Goal: Task Accomplishment & Management: Use online tool/utility

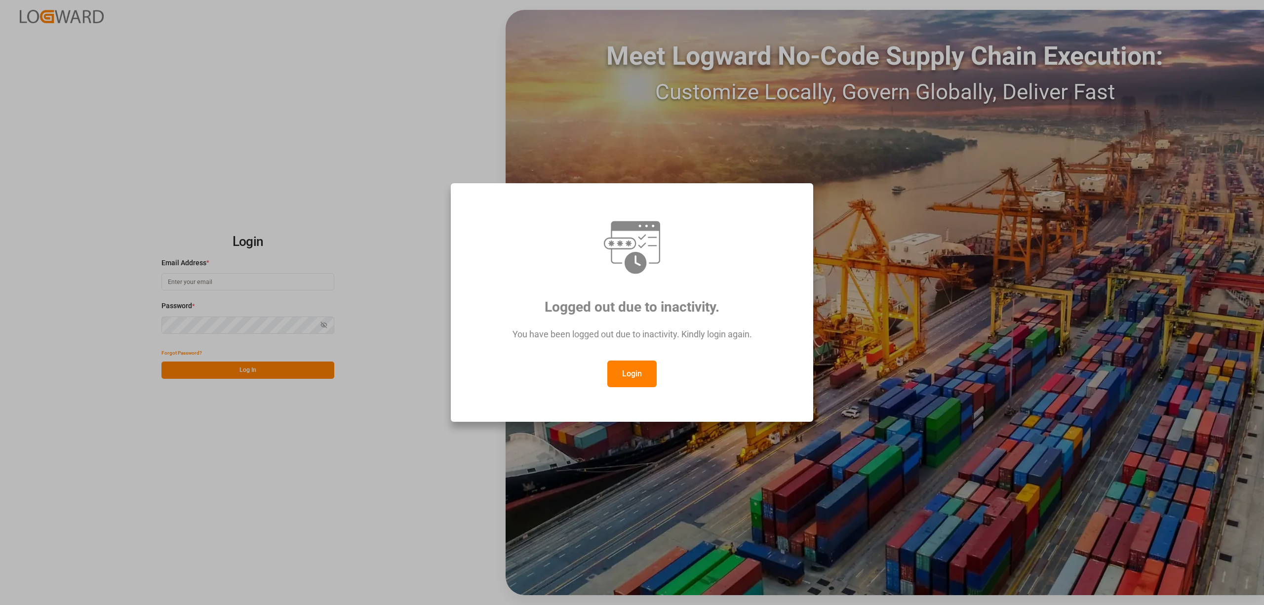
click at [642, 370] on button "Login" at bounding box center [631, 373] width 49 height 27
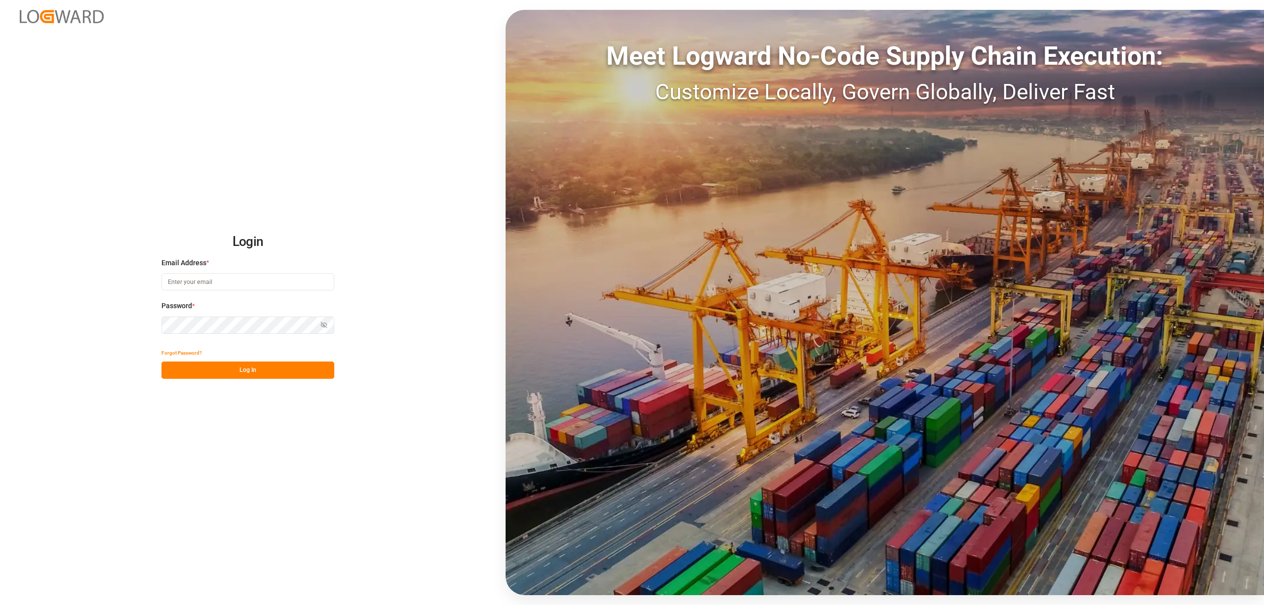
click at [176, 284] on input at bounding box center [247, 281] width 173 height 17
type input "[PERSON_NAME][EMAIL_ADDRESS][PERSON_NAME][DOMAIN_NAME]"
click at [242, 367] on button "Log In" at bounding box center [247, 369] width 173 height 17
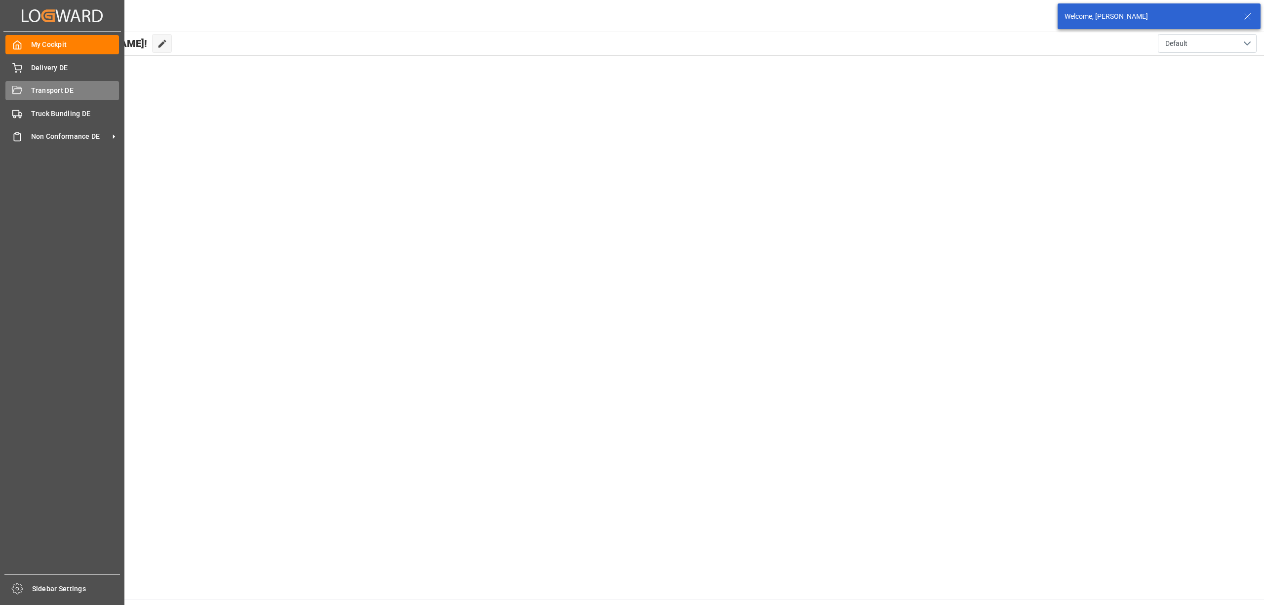
click at [53, 91] on span "Transport DE" at bounding box center [75, 90] width 88 height 10
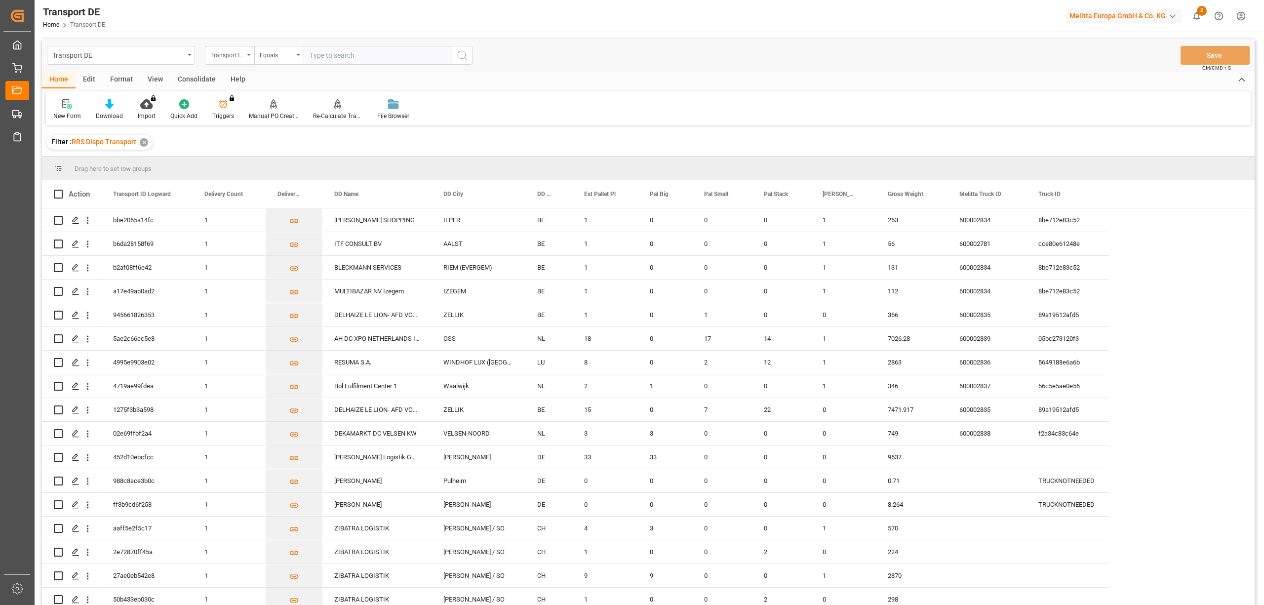
click at [234, 60] on div "Transport ID Logward" at bounding box center [229, 55] width 49 height 19
type input "route"
drag, startPoint x: 231, startPoint y: 101, endPoint x: 246, endPoint y: 95, distance: 16.0
click at [231, 102] on div "Route" at bounding box center [278, 100] width 147 height 21
click at [267, 58] on div "Equals" at bounding box center [277, 53] width 34 height 11
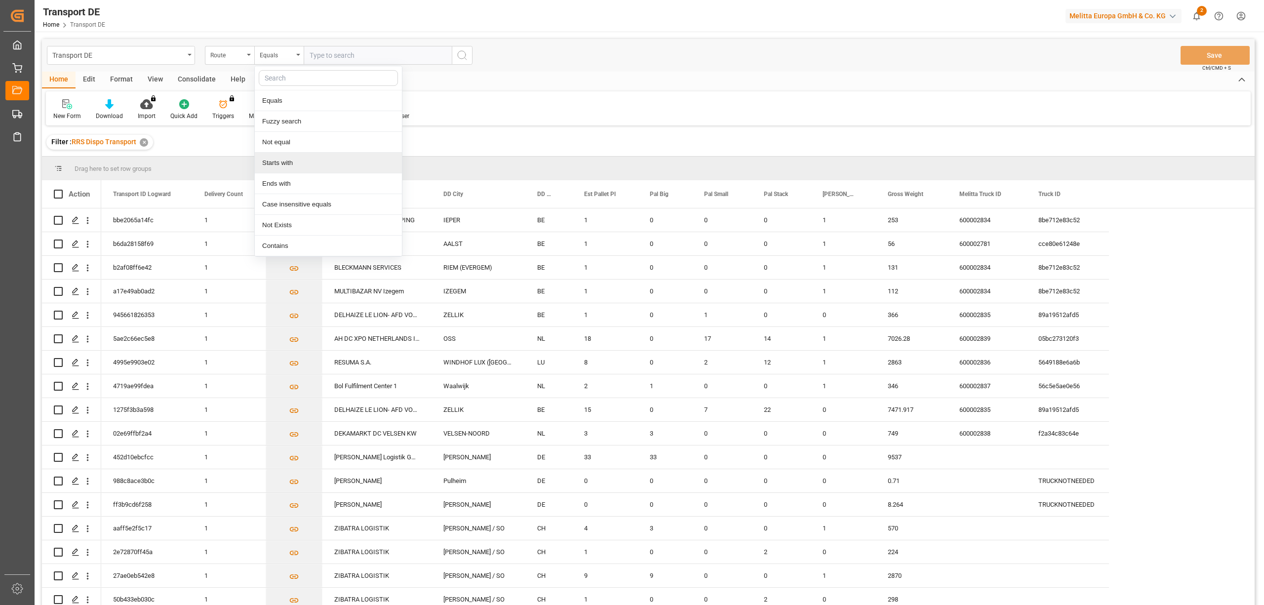
click at [283, 166] on div "Starts with" at bounding box center [328, 163] width 147 height 21
type input "CH"
click at [459, 54] on icon "search button" at bounding box center [462, 55] width 12 height 12
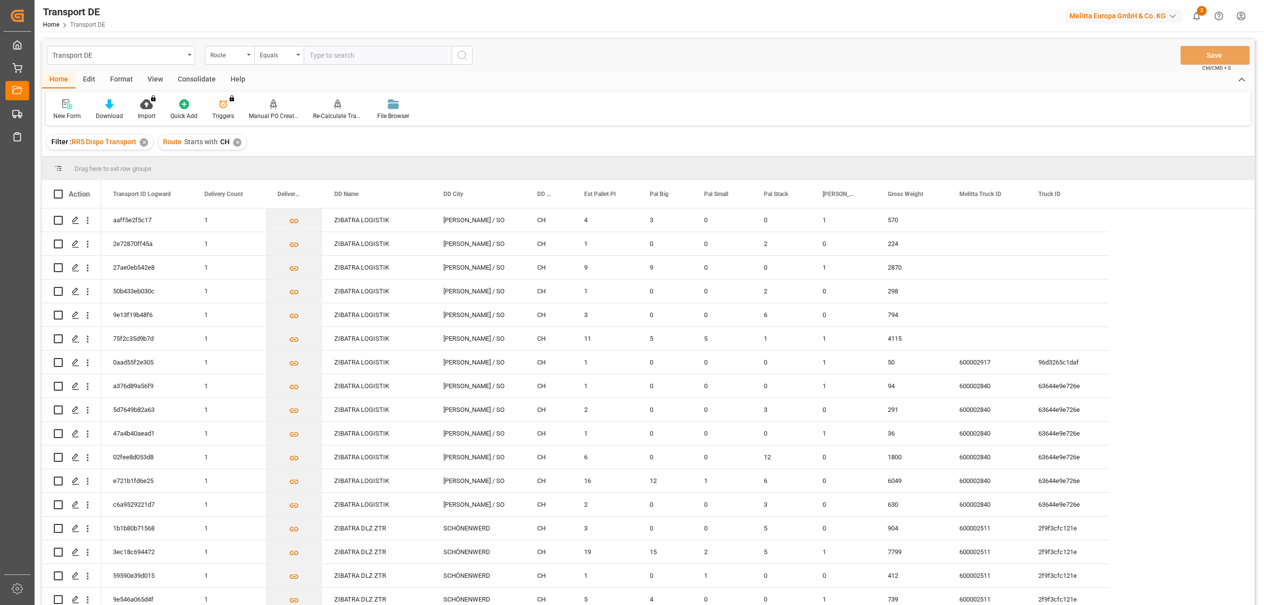
click at [190, 79] on div "Consolidate" at bounding box center [196, 80] width 53 height 17
click at [80, 105] on icon at bounding box center [78, 104] width 8 height 8
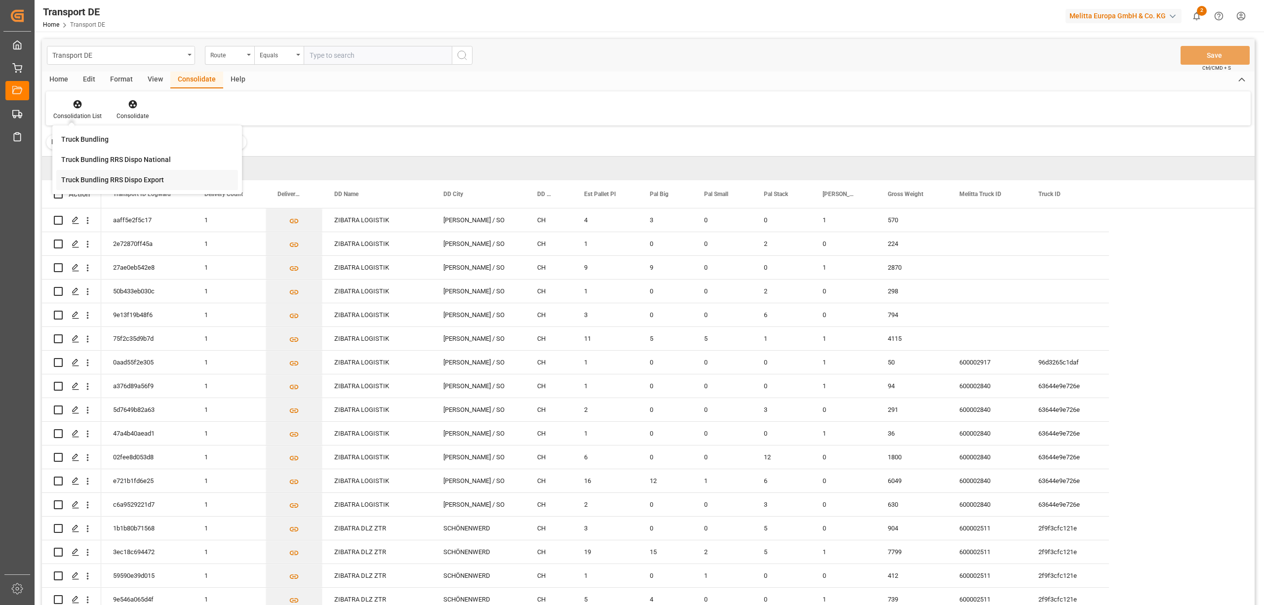
click at [117, 185] on div "Truck Bundling RRS Dispo Export" at bounding box center [112, 180] width 103 height 10
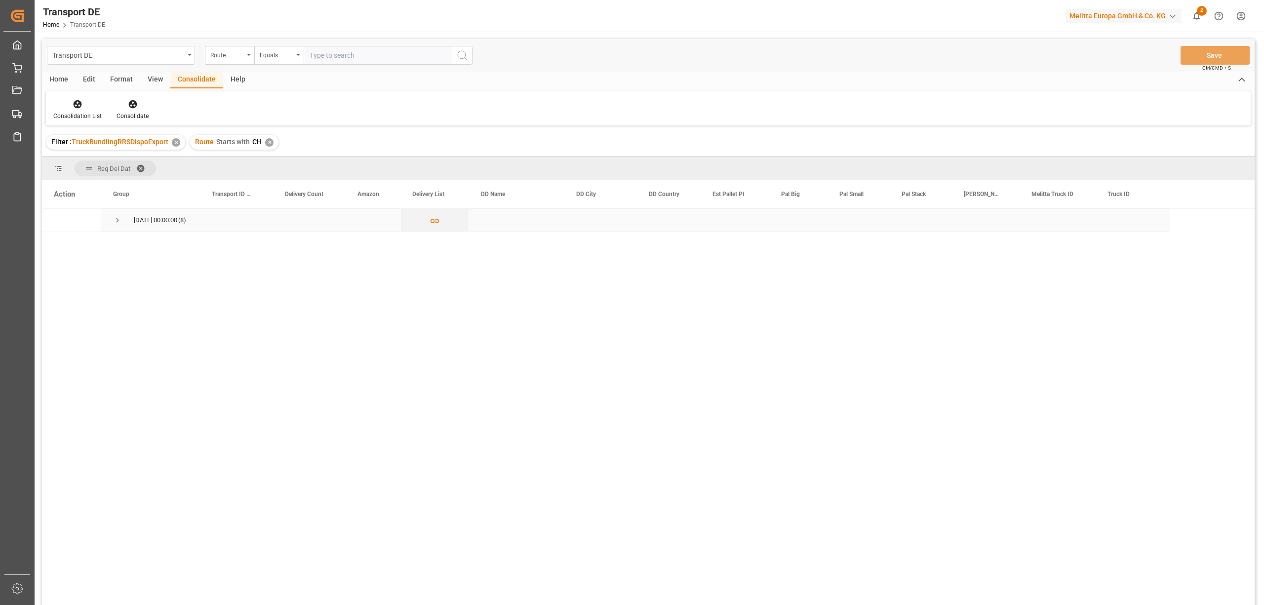
click at [116, 218] on span "Press SPACE to select this row." at bounding box center [117, 220] width 9 height 9
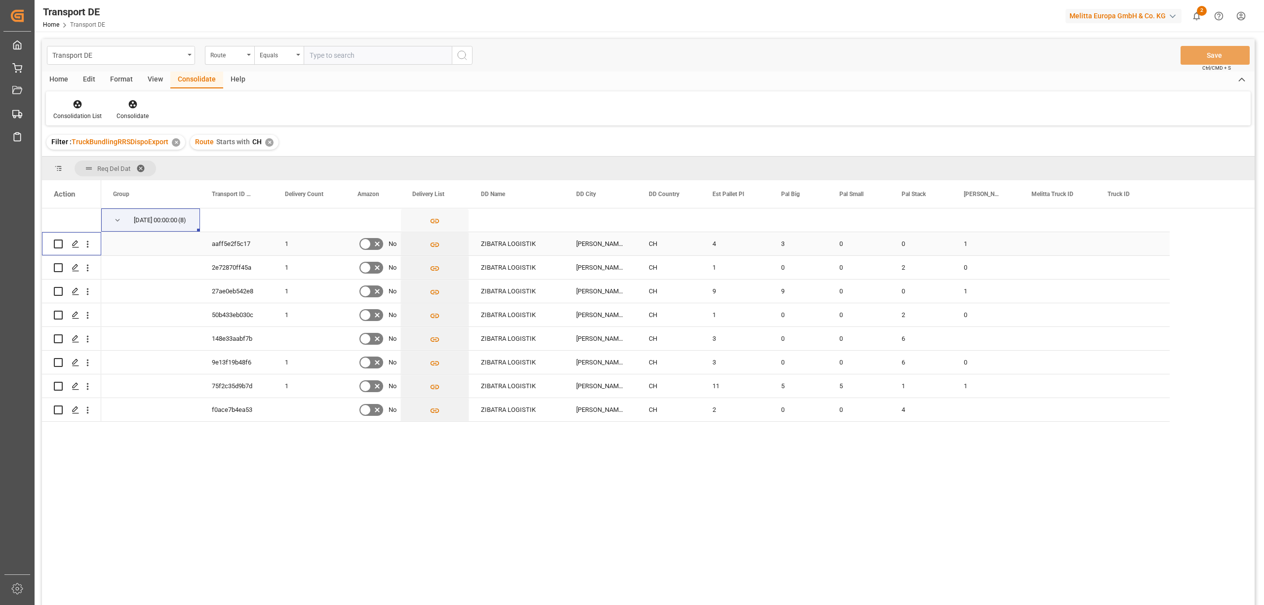
click at [60, 243] on input "Press Space to toggle row selection (unchecked)" at bounding box center [58, 243] width 9 height 9
checkbox input "true"
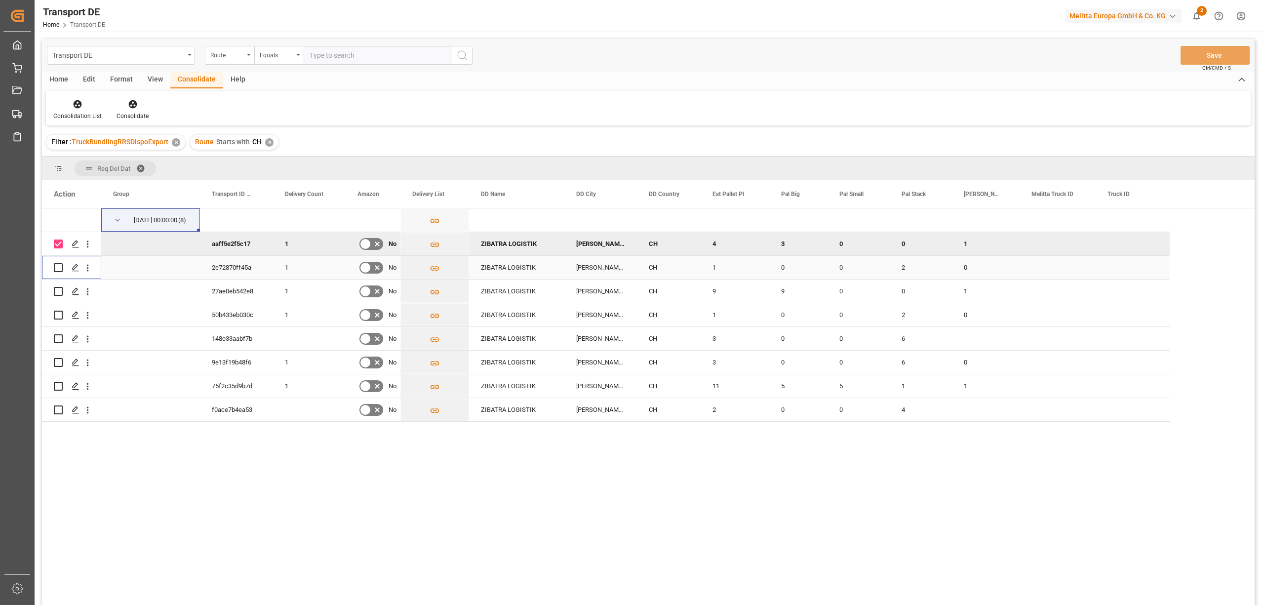
click at [59, 268] on input "Press Space to toggle row selection (unchecked)" at bounding box center [58, 267] width 9 height 9
checkbox input "true"
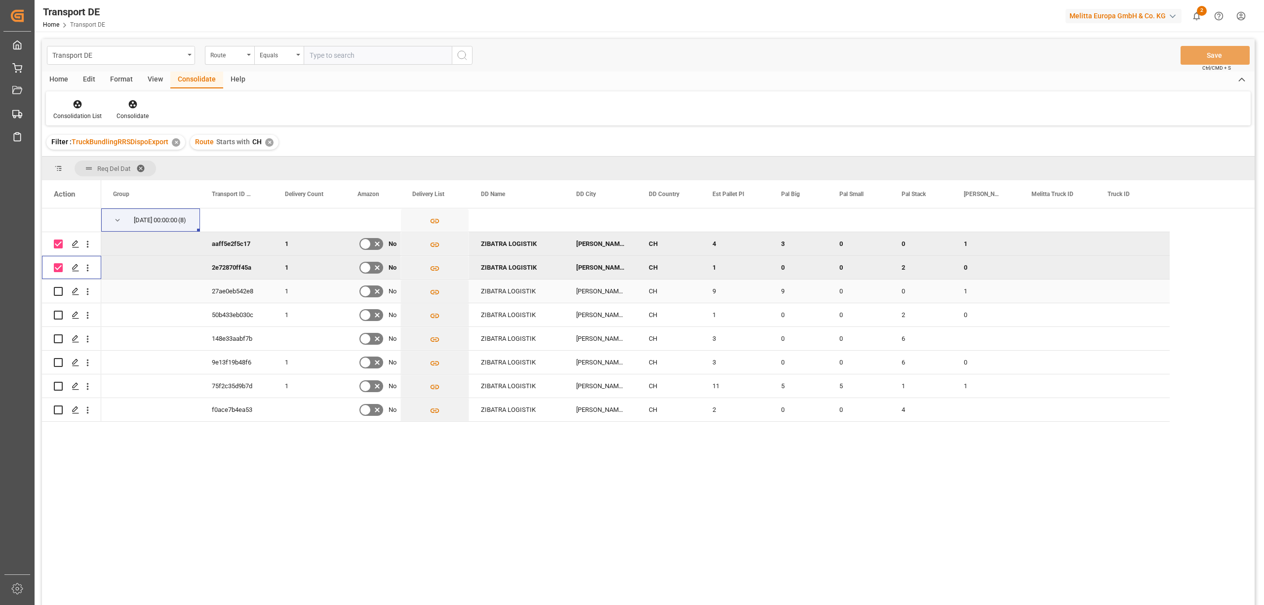
click at [61, 289] on input "Press Space to toggle row selection (unchecked)" at bounding box center [58, 291] width 9 height 9
checkbox input "true"
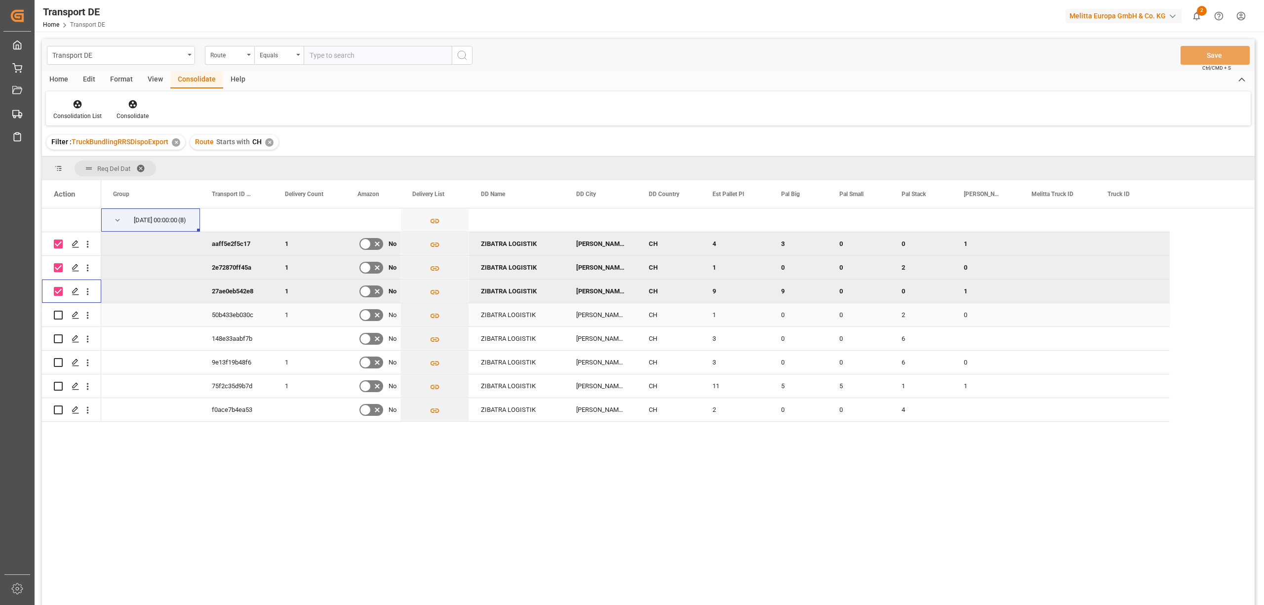
click at [56, 316] on input "Press Space to toggle row selection (unchecked)" at bounding box center [58, 315] width 9 height 9
checkbox input "true"
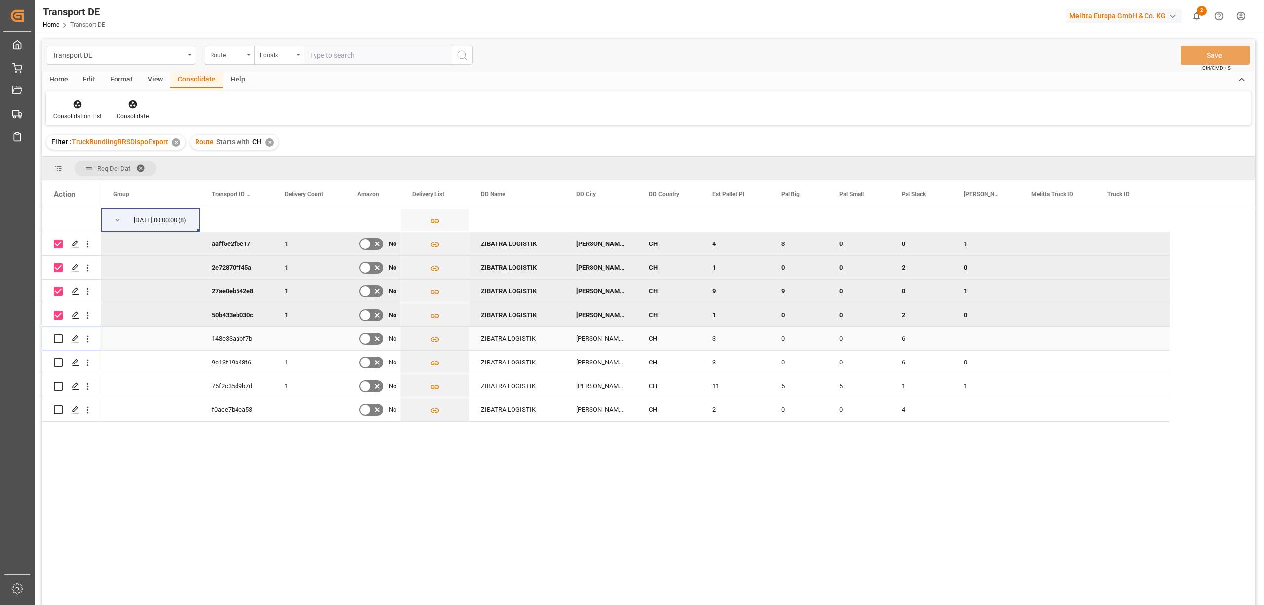
click at [56, 338] on input "Press Space to toggle row selection (unchecked)" at bounding box center [58, 338] width 9 height 9
checkbox input "true"
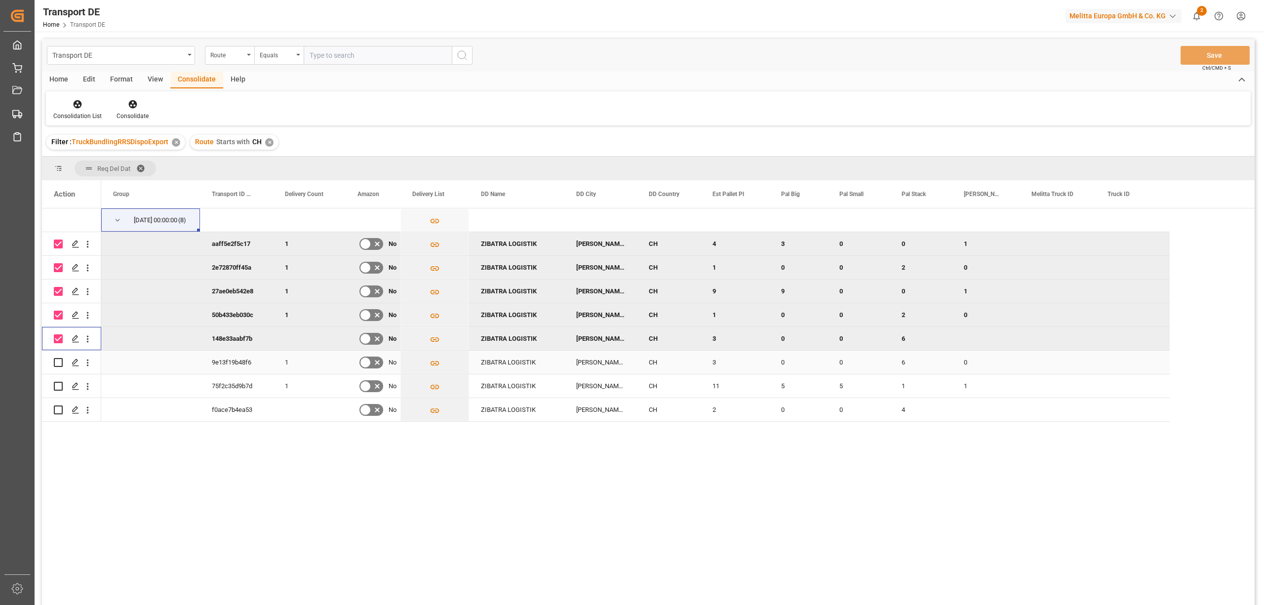
click at [60, 360] on input "Press Space to toggle row selection (unchecked)" at bounding box center [58, 362] width 9 height 9
checkbox input "true"
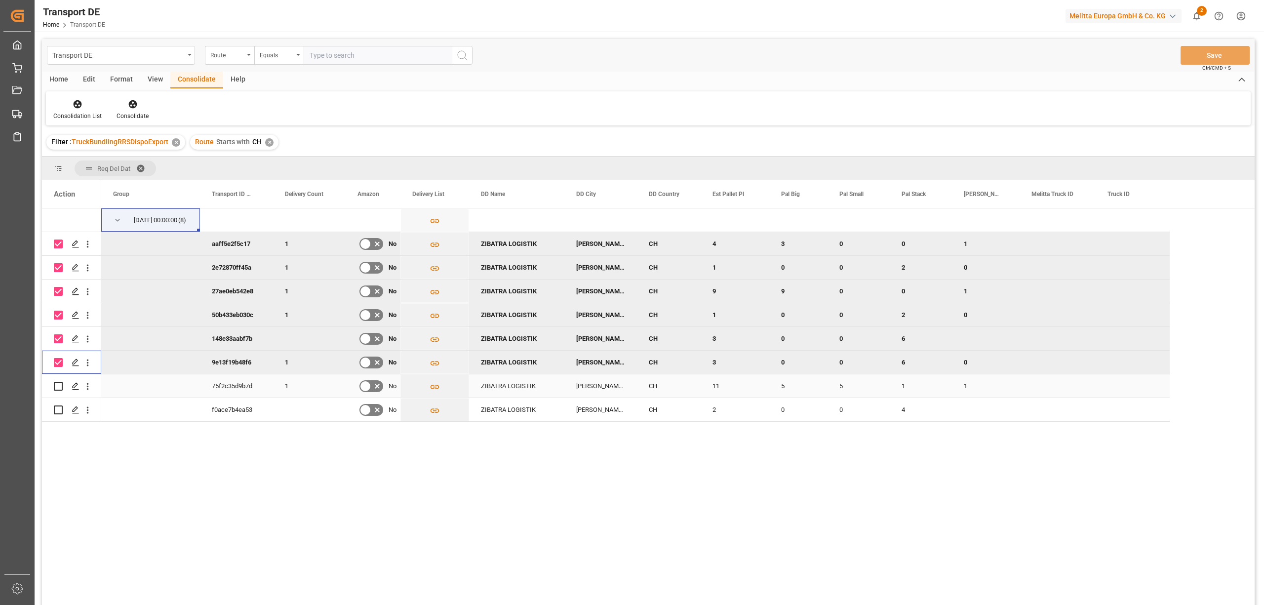
click at [56, 387] on input "Press Space to toggle row selection (unchecked)" at bounding box center [58, 386] width 9 height 9
checkbox input "true"
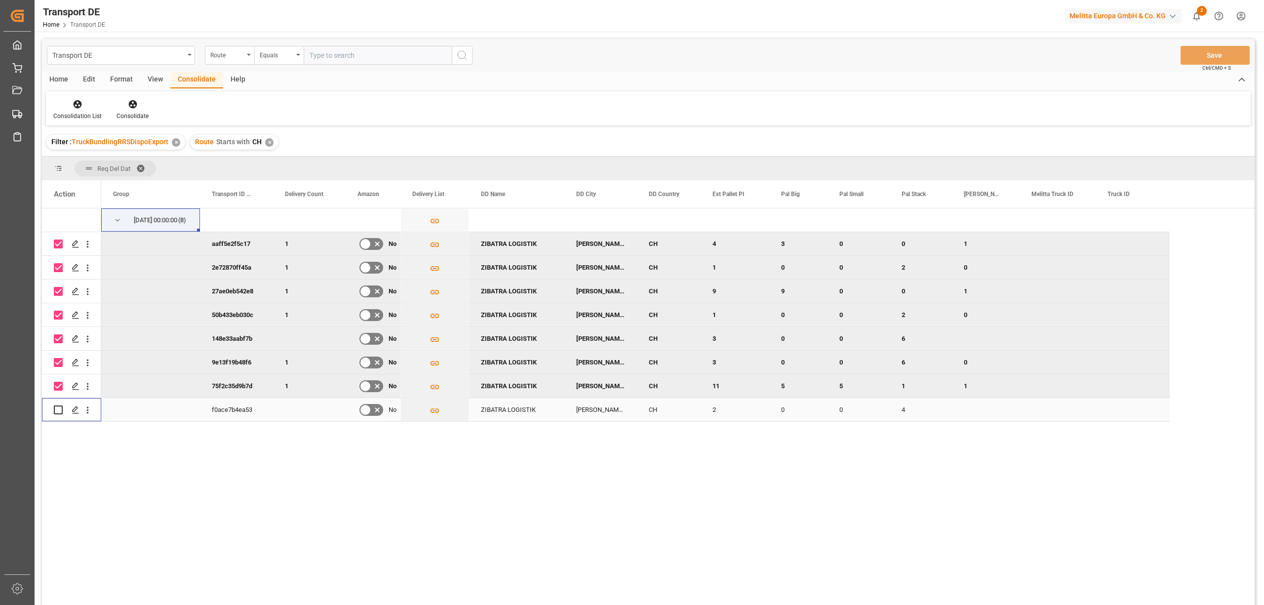
click at [58, 407] on input "Press Space to toggle row selection (unchecked)" at bounding box center [58, 409] width 9 height 9
checkbox input "true"
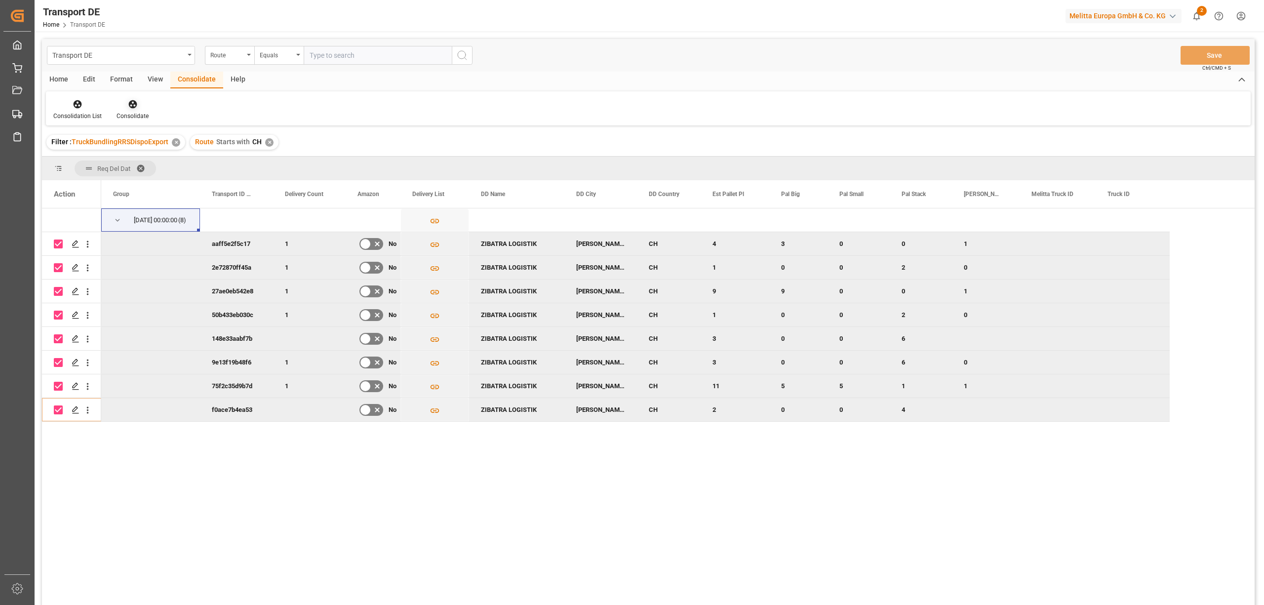
click at [129, 103] on icon at bounding box center [132, 104] width 8 height 8
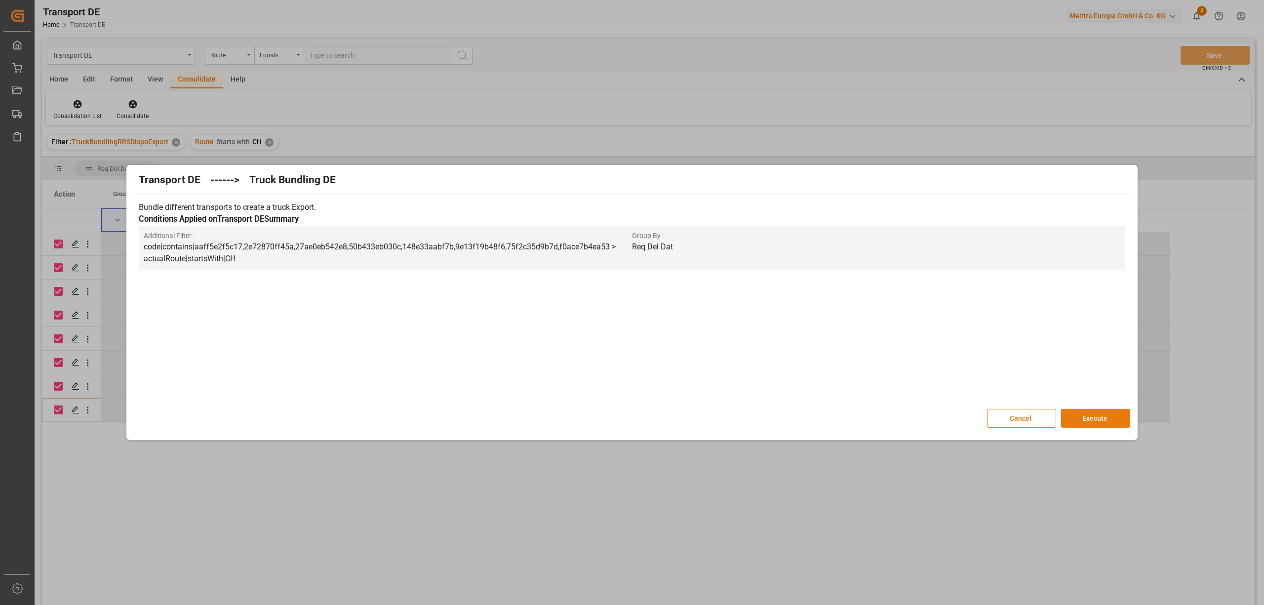
click at [1096, 420] on button "Execute" at bounding box center [1095, 418] width 69 height 19
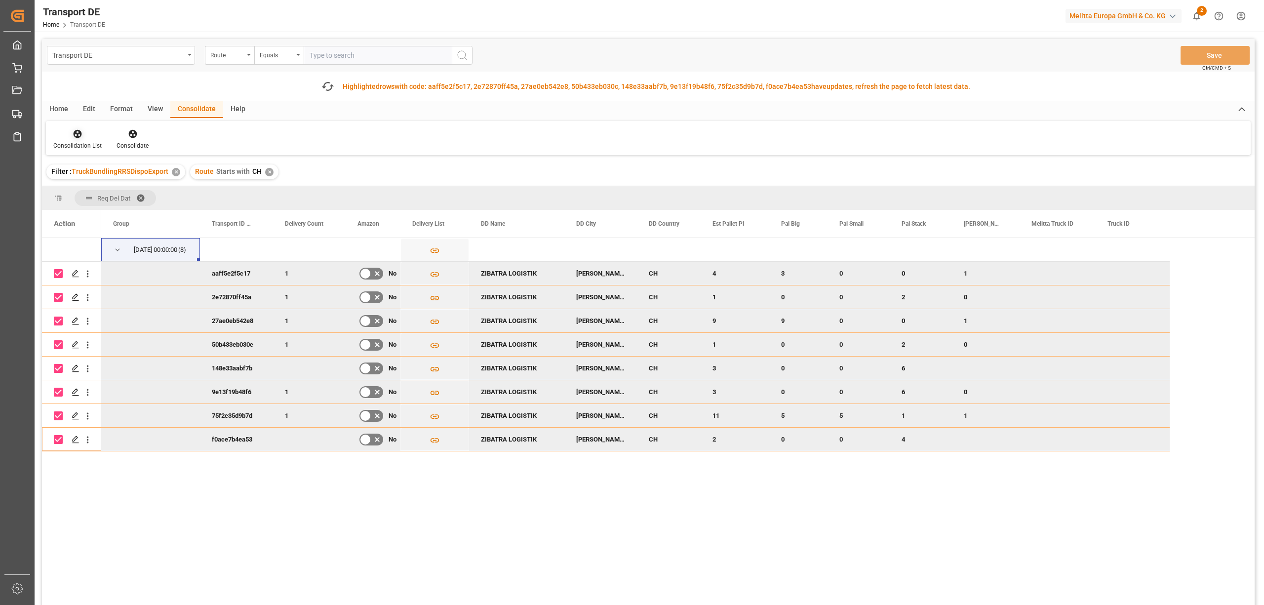
click at [83, 137] on div at bounding box center [77, 133] width 48 height 10
click at [97, 210] on div "Transport DE Route Equals Save Ctrl/CMD + S Fetch latest updates Highlighted ro…" at bounding box center [648, 350] width 1212 height 622
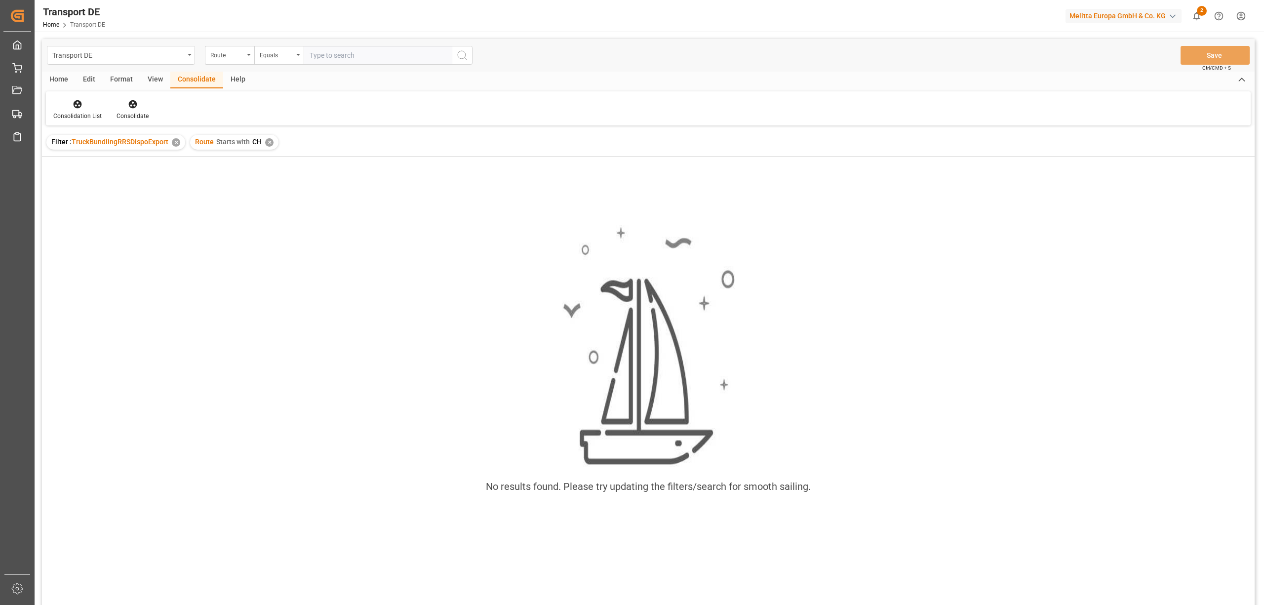
click at [267, 143] on div "✕" at bounding box center [269, 142] width 8 height 8
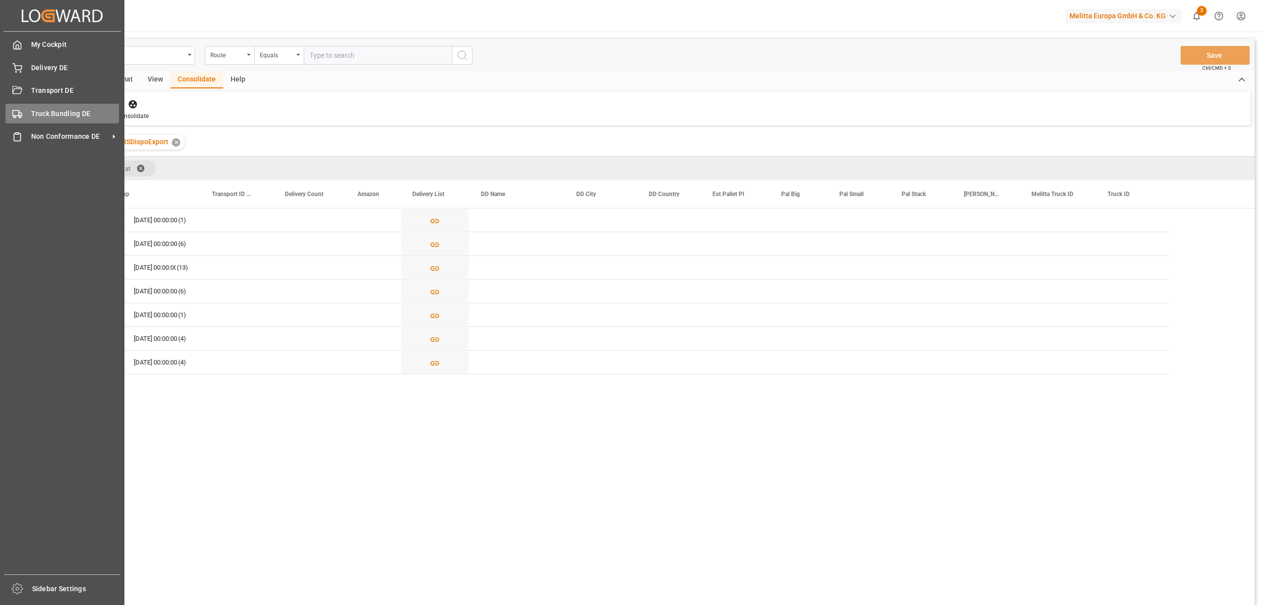
click at [32, 115] on span "Truck Bundling DE" at bounding box center [75, 114] width 88 height 10
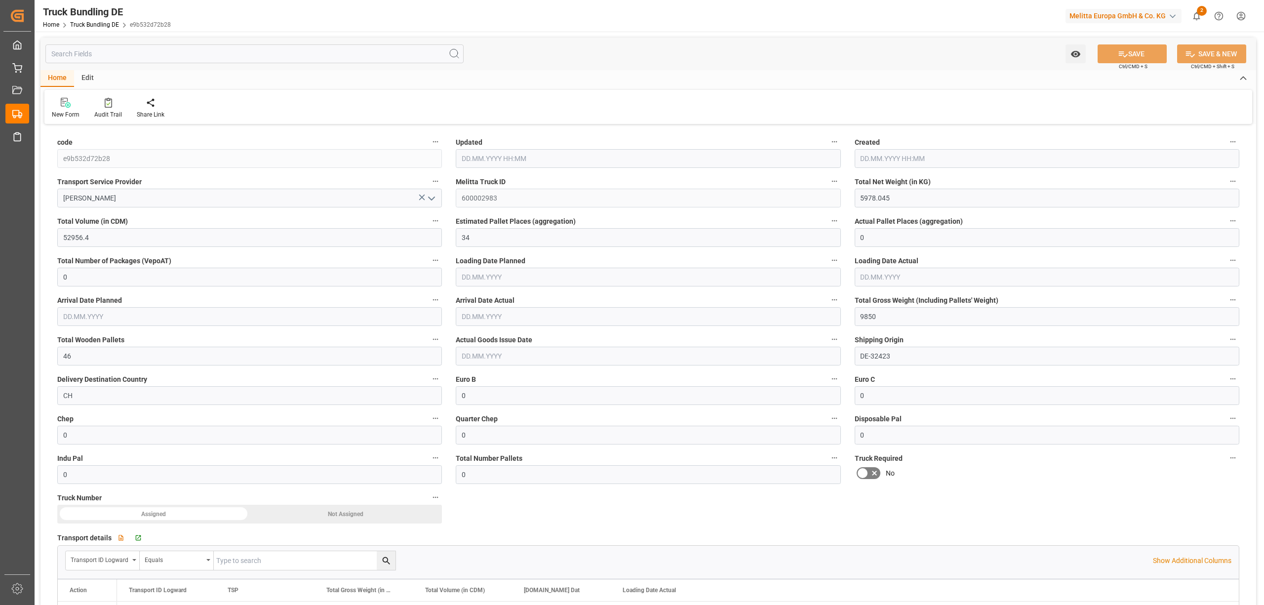
type input "25.09.2025 14:19"
type input "[DATE]"
